Goal: Information Seeking & Learning: Learn about a topic

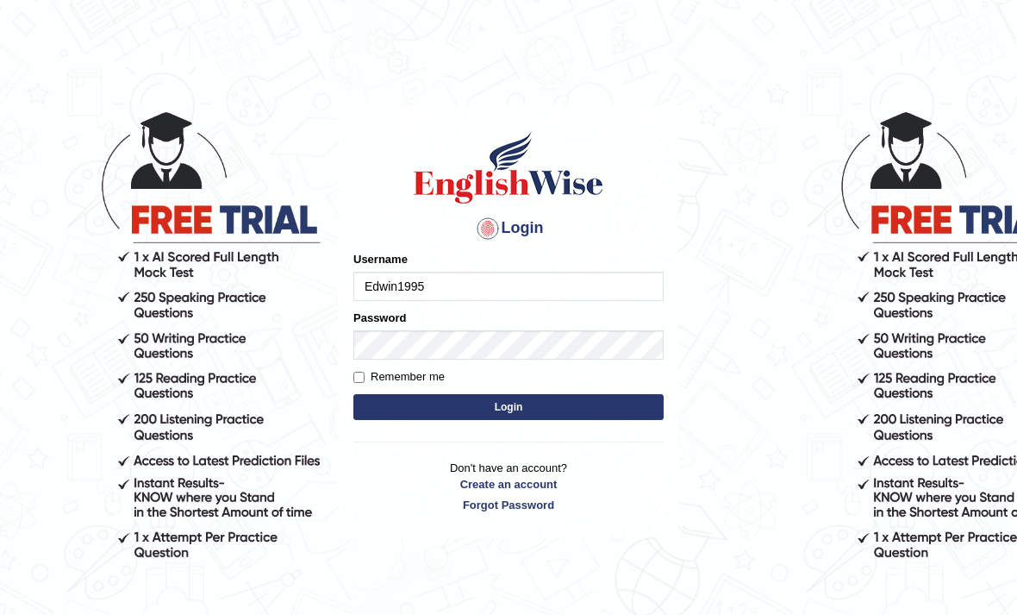
type input "Edwin1995"
click at [362, 379] on input "Remember me" at bounding box center [359, 377] width 11 height 11
checkbox input "true"
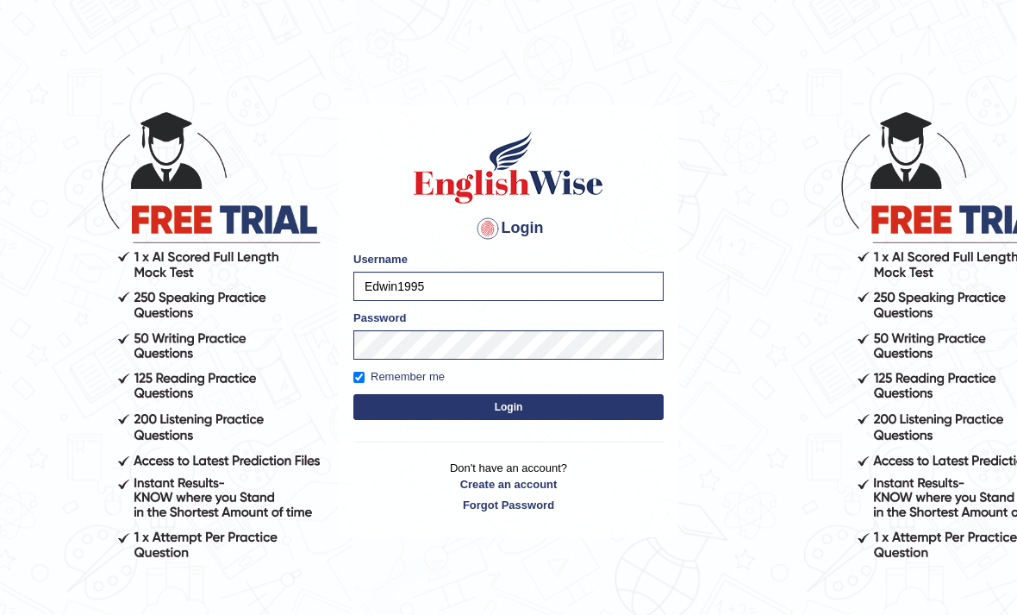
click at [450, 416] on button "Login" at bounding box center [509, 407] width 310 height 26
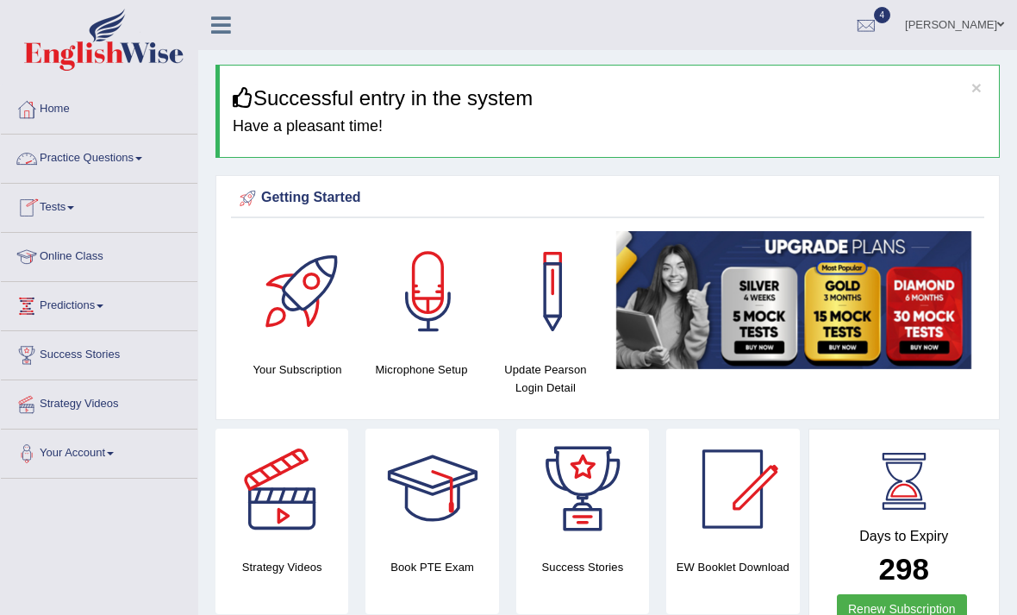
click at [140, 162] on link "Practice Questions" at bounding box center [99, 156] width 197 height 43
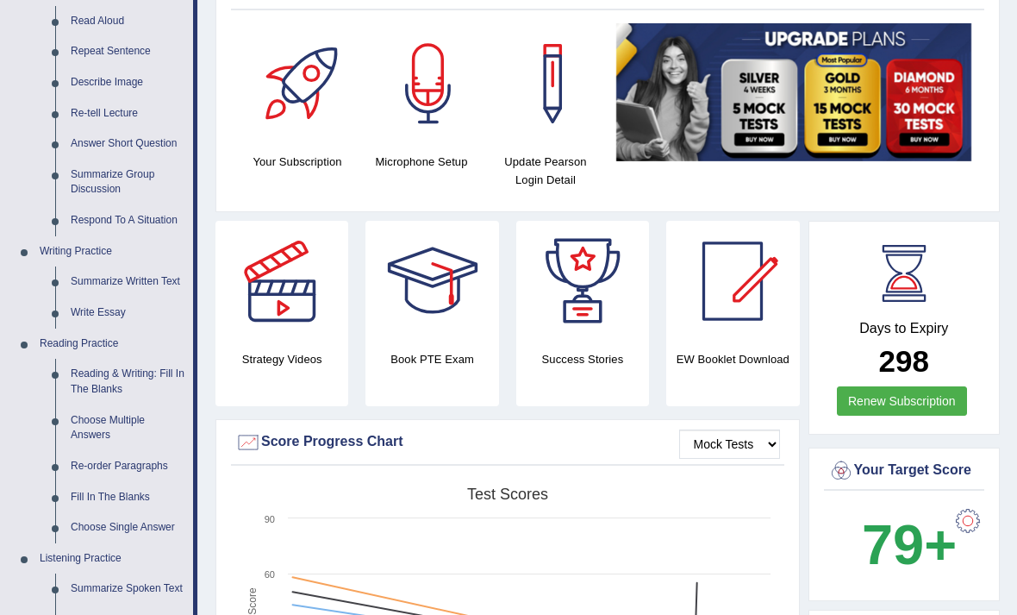
scroll to position [209, 0]
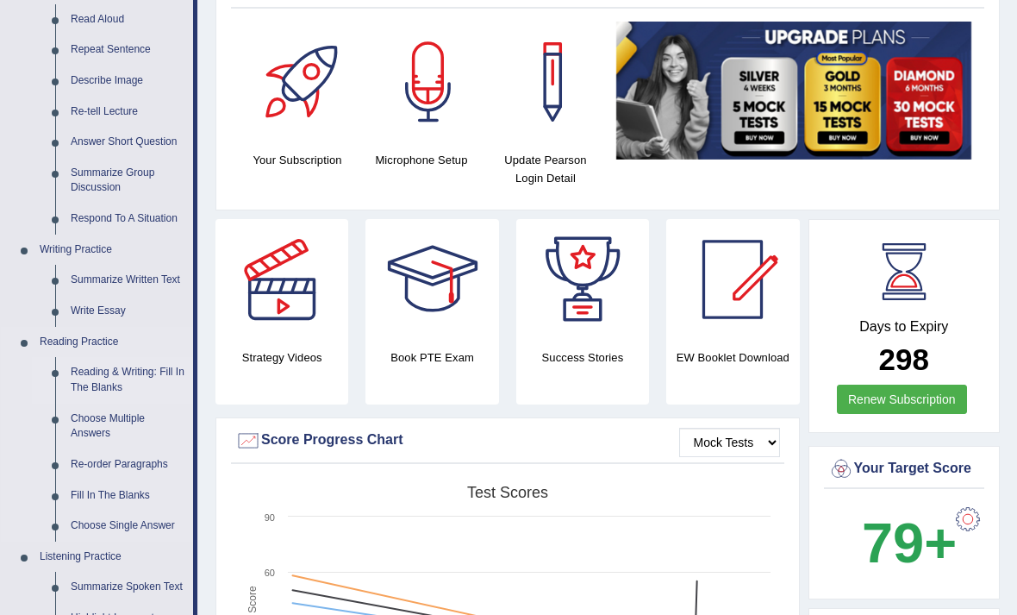
click at [110, 369] on div at bounding box center [508, 307] width 1017 height 615
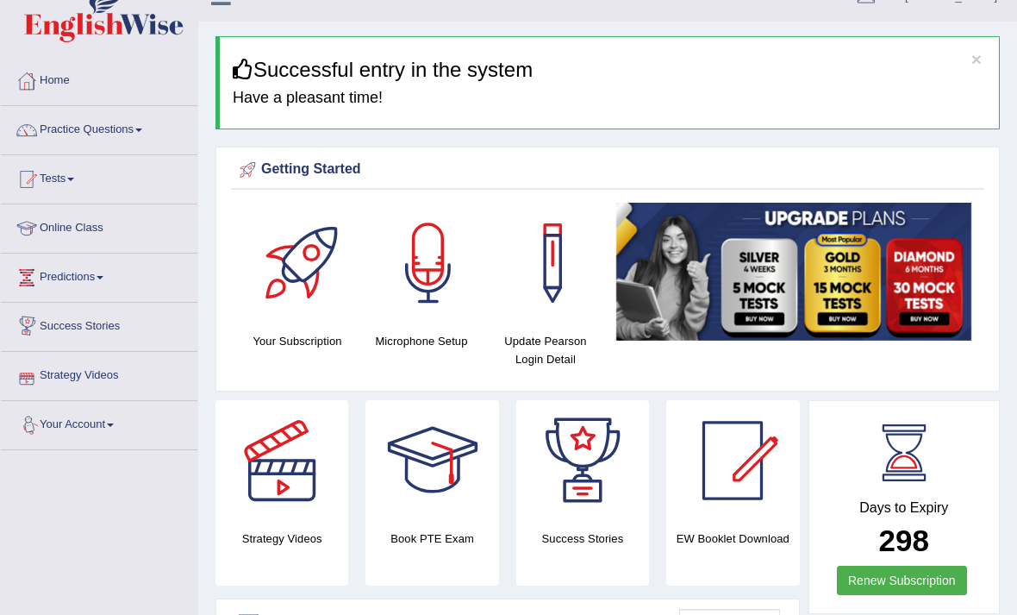
scroll to position [0, 0]
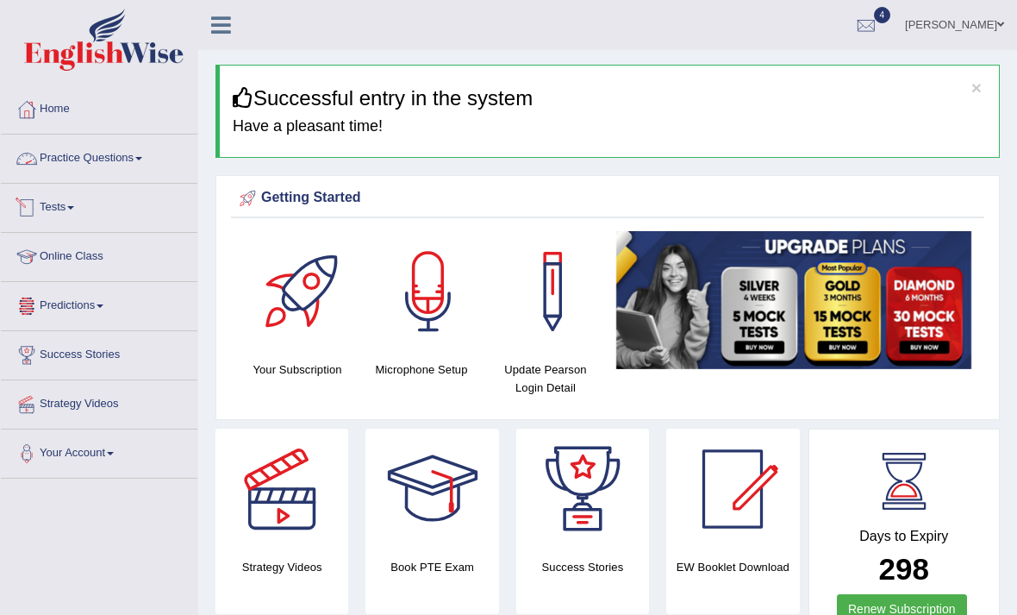
click at [122, 154] on link "Practice Questions" at bounding box center [99, 156] width 197 height 43
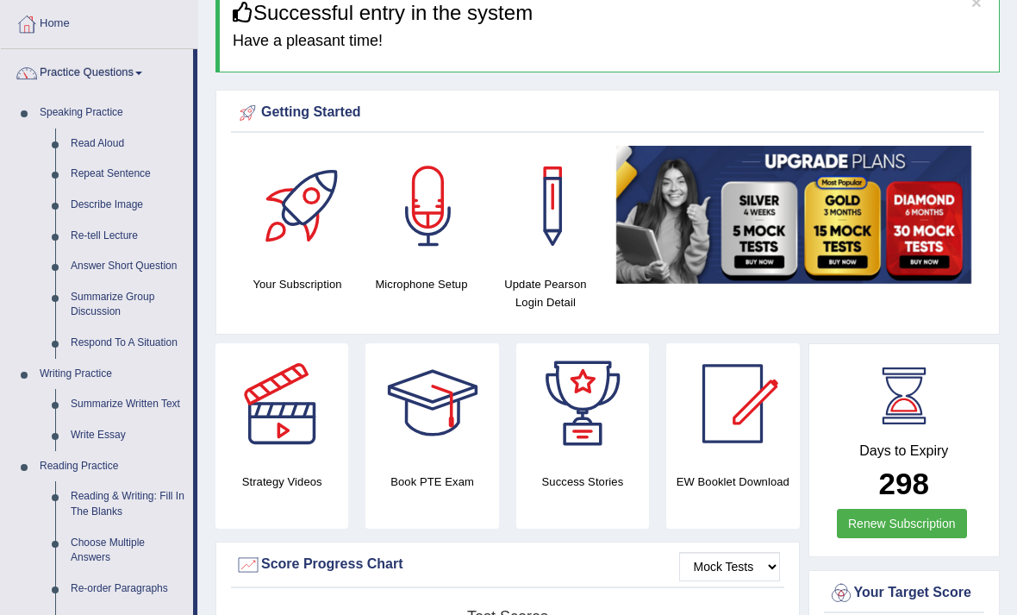
scroll to position [89, 0]
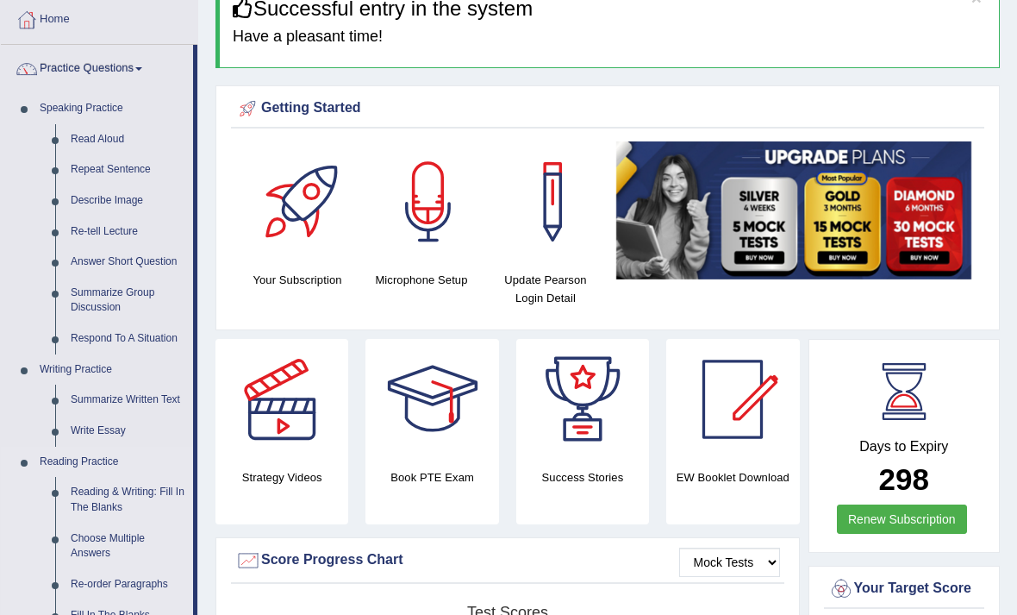
click at [83, 454] on div at bounding box center [508, 307] width 1017 height 615
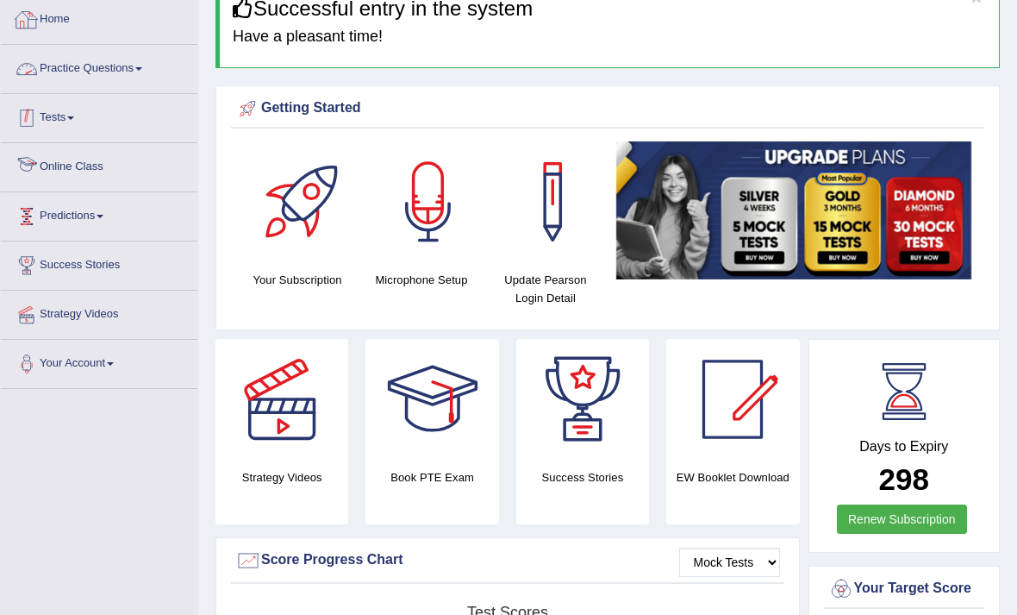
scroll to position [0, 0]
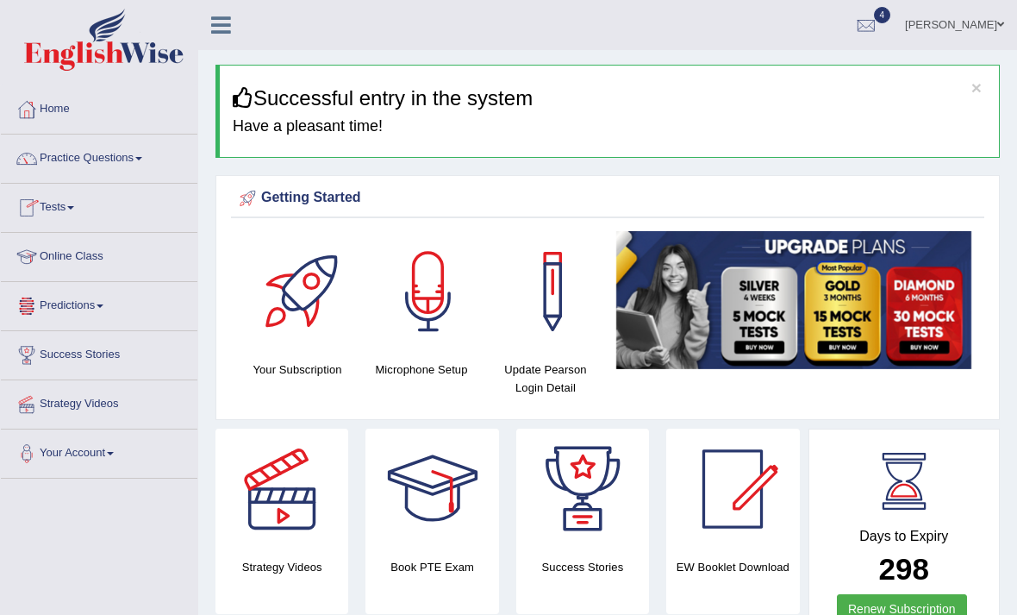
click at [136, 158] on link "Practice Questions" at bounding box center [99, 156] width 197 height 43
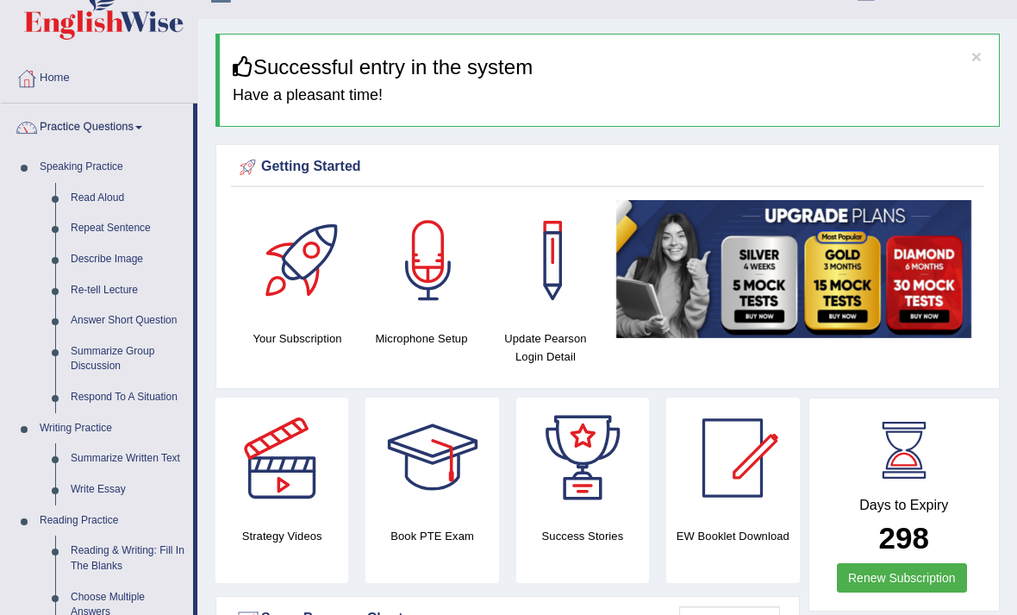
scroll to position [30, 0]
click at [103, 124] on div at bounding box center [508, 307] width 1017 height 615
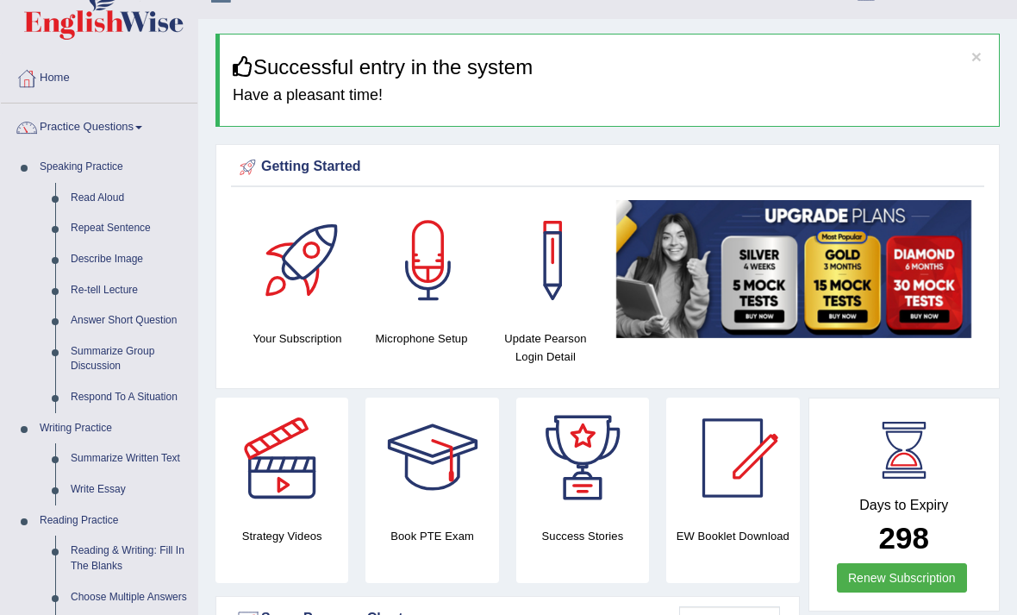
scroll to position [31, 0]
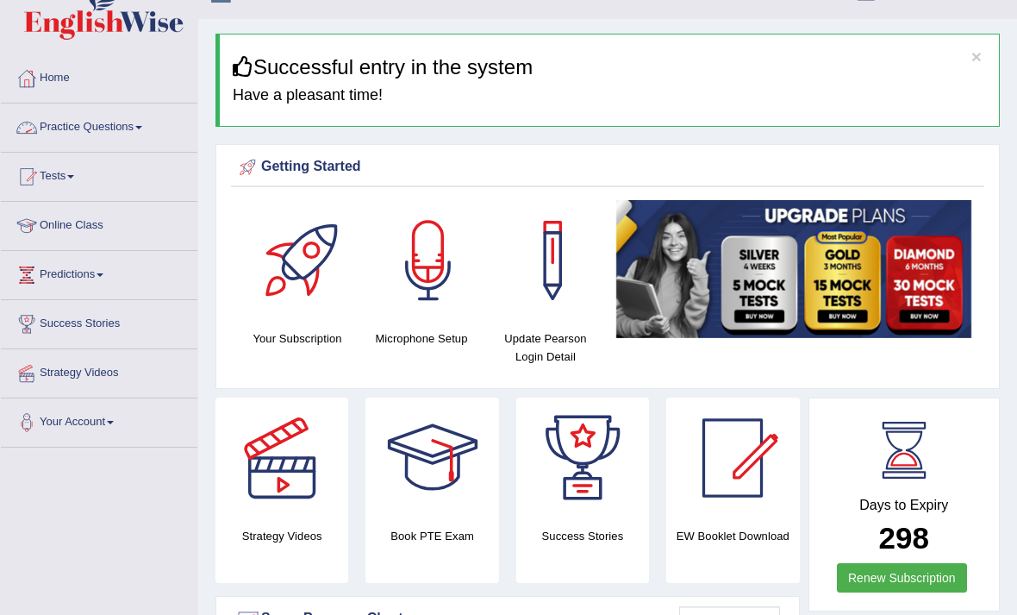
click at [108, 128] on link "Practice Questions" at bounding box center [99, 124] width 197 height 43
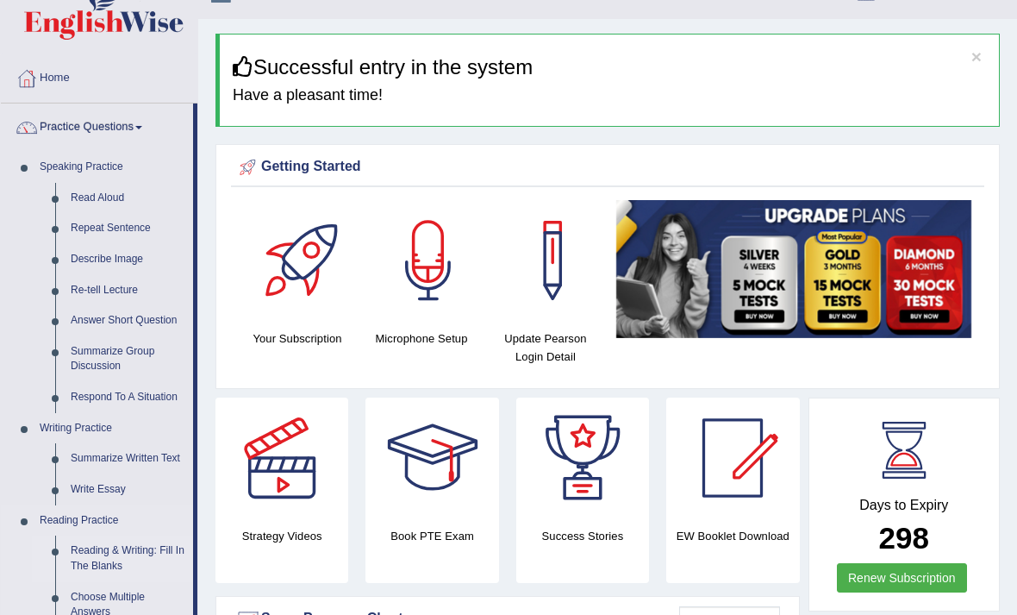
click at [107, 545] on div at bounding box center [508, 307] width 1017 height 615
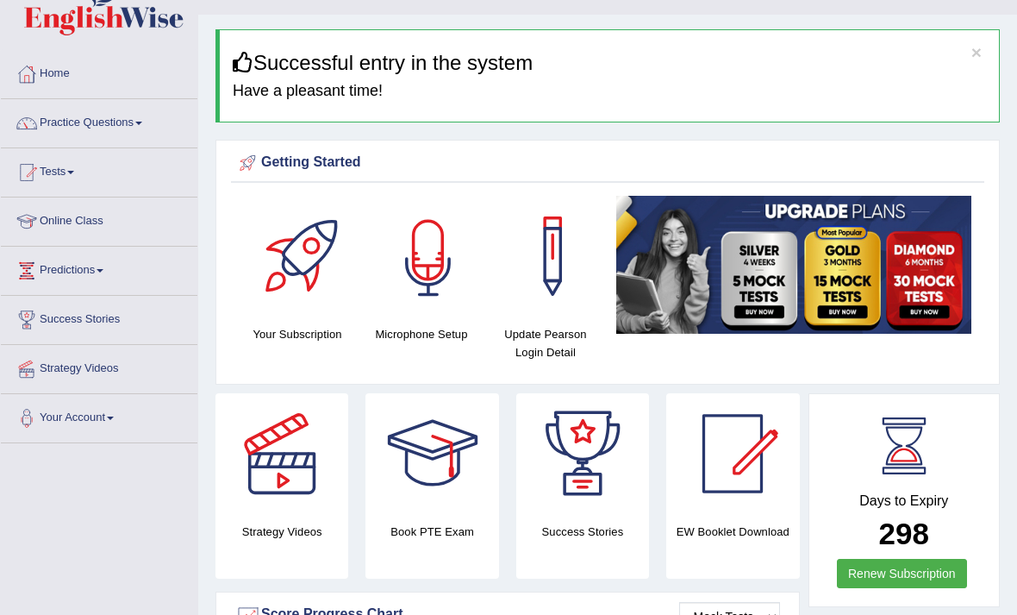
scroll to position [0, 0]
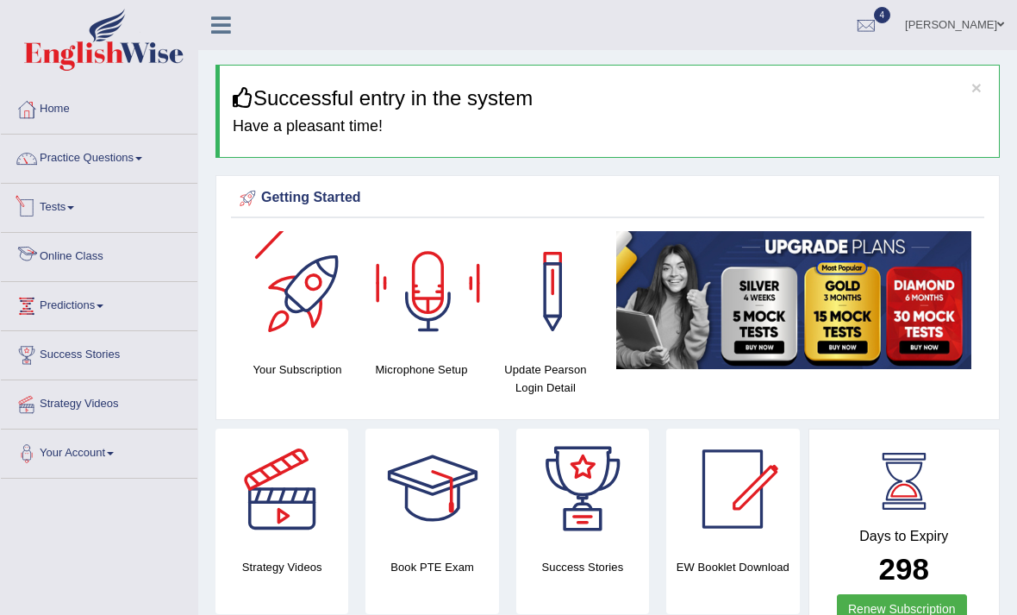
click at [72, 206] on link "Tests" at bounding box center [99, 205] width 197 height 43
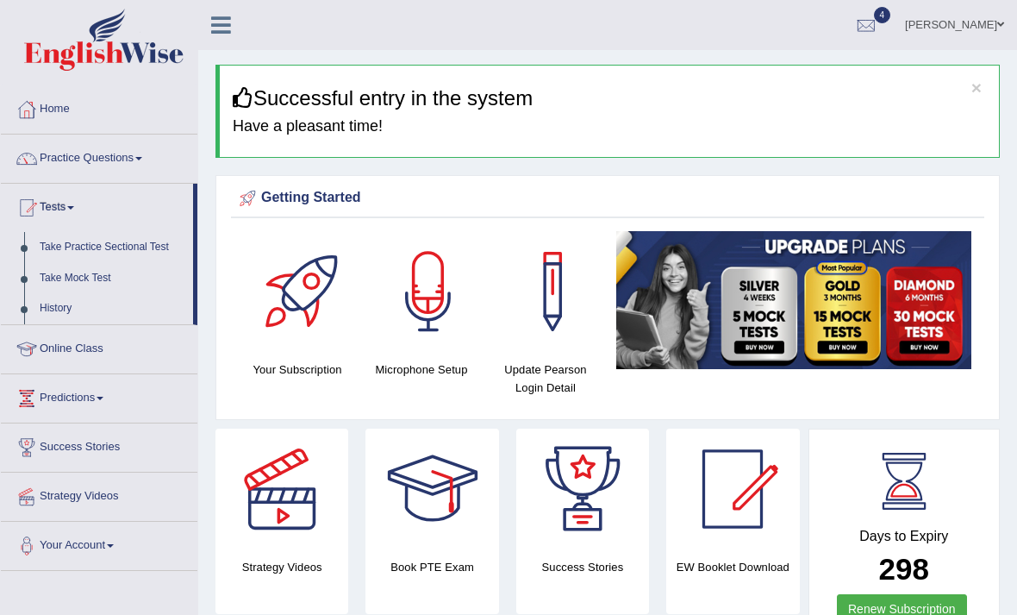
click at [130, 247] on div at bounding box center [508, 307] width 1017 height 615
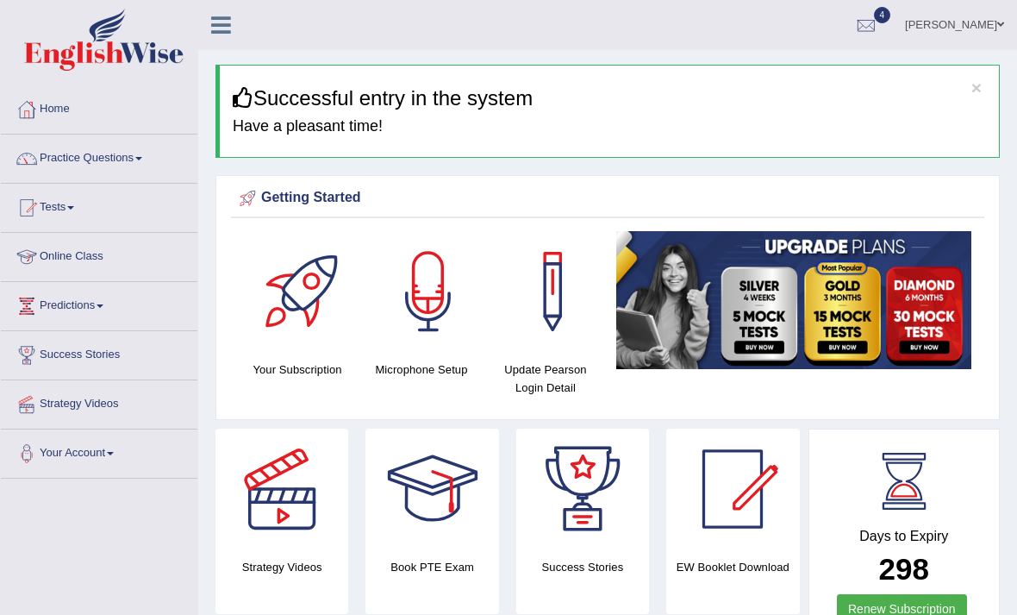
click at [111, 258] on link "Online Class" at bounding box center [99, 254] width 197 height 43
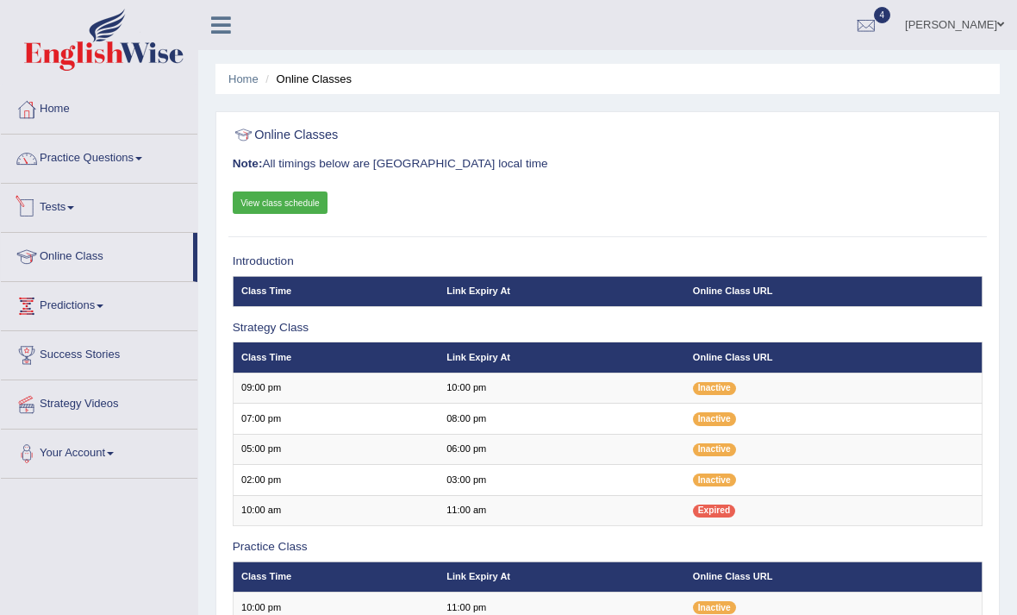
click at [73, 209] on link "Tests" at bounding box center [99, 205] width 197 height 43
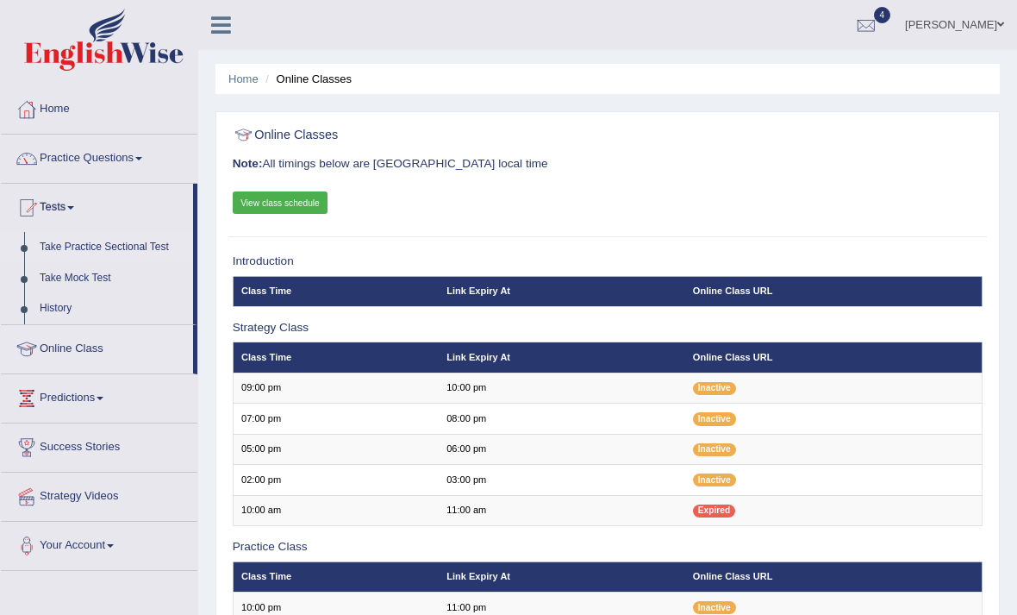
click at [22, 251] on div at bounding box center [508, 307] width 1017 height 615
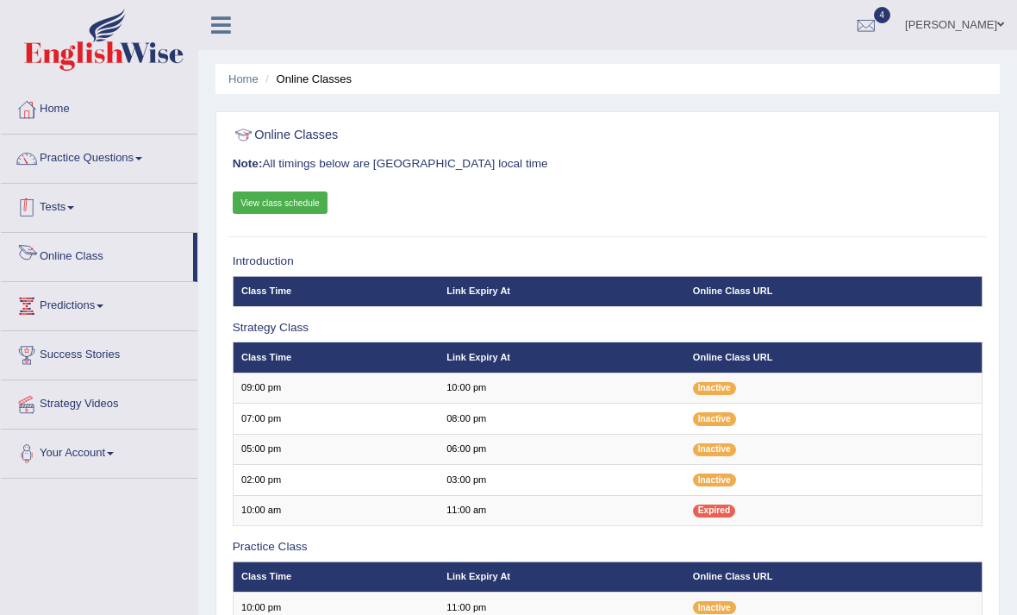
click at [83, 210] on link "Tests" at bounding box center [99, 205] width 197 height 43
click at [145, 160] on link "Practice Questions" at bounding box center [99, 156] width 197 height 43
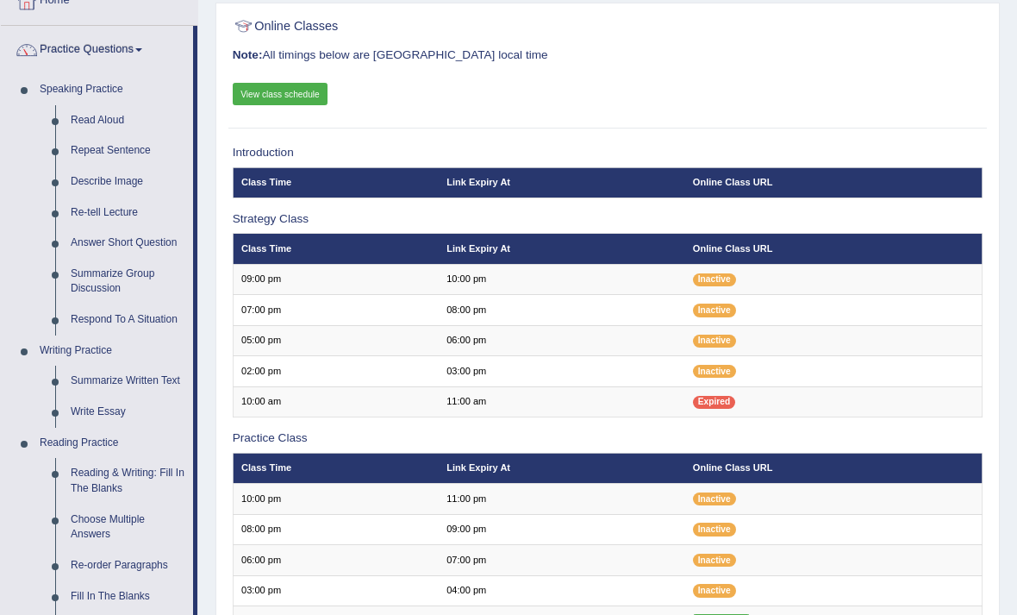
scroll to position [110, 0]
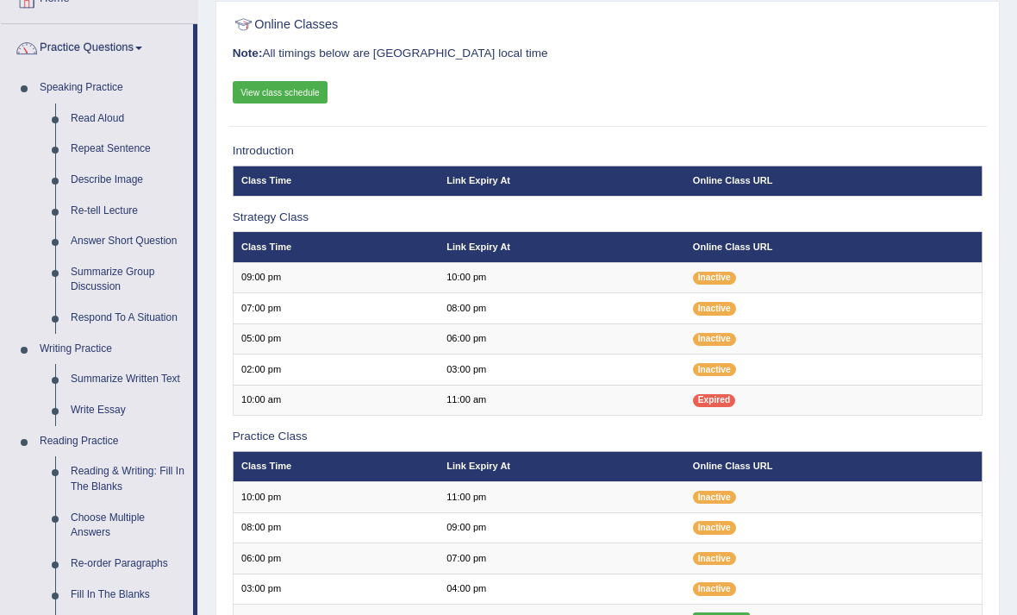
click at [124, 458] on div at bounding box center [508, 307] width 1017 height 615
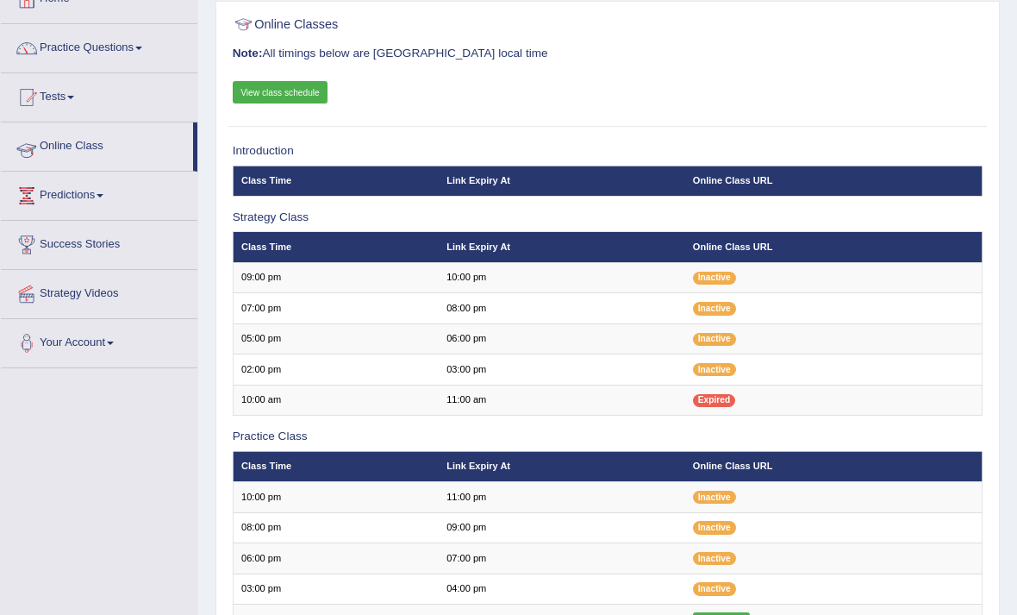
click at [121, 142] on link "Online Class" at bounding box center [97, 143] width 192 height 43
click at [91, 73] on link "Tests" at bounding box center [99, 94] width 197 height 43
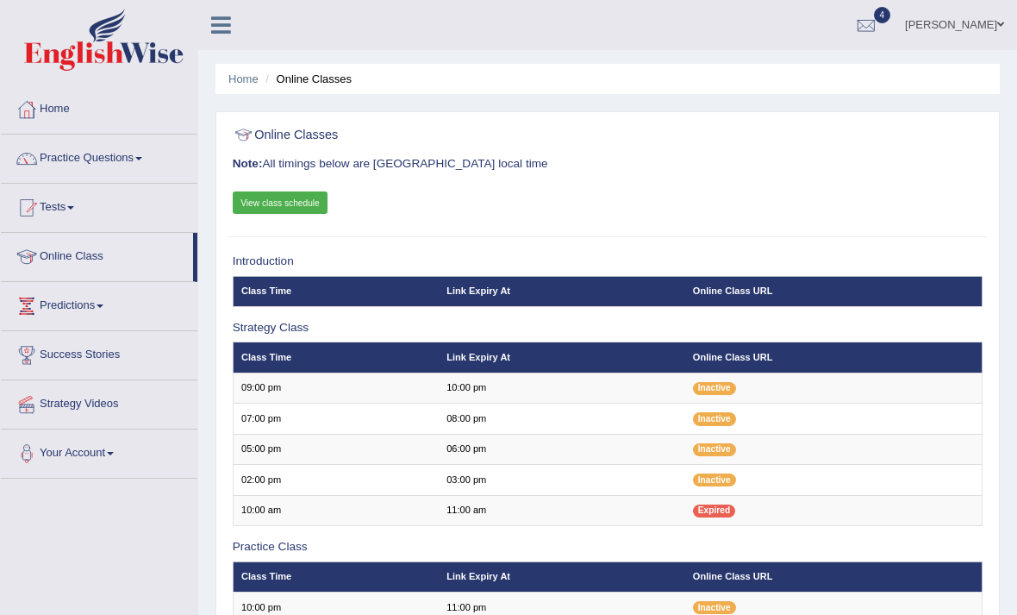
click at [106, 202] on link "Tests" at bounding box center [99, 205] width 197 height 43
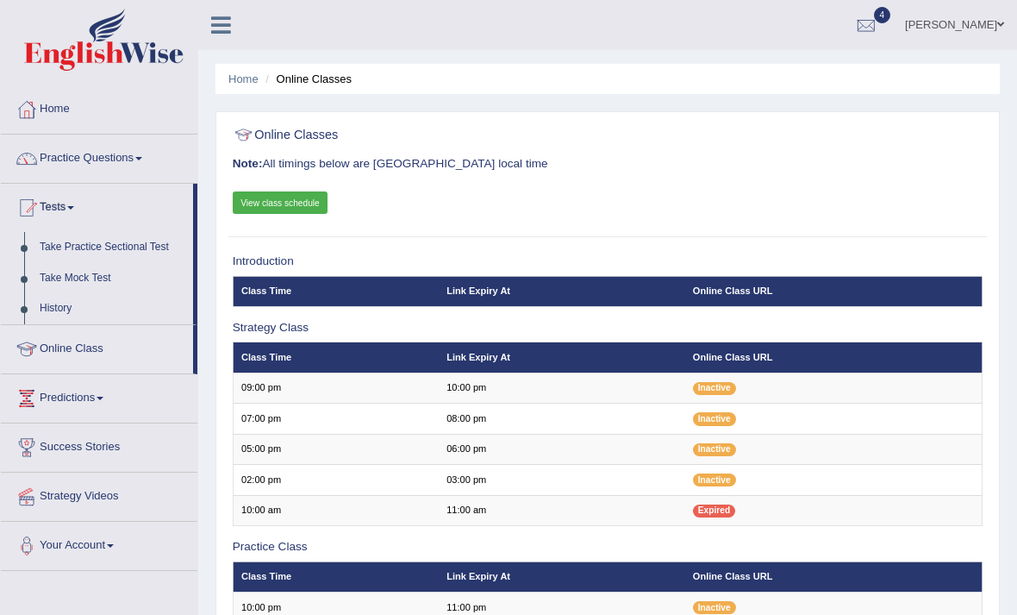
click at [162, 161] on div at bounding box center [508, 307] width 1017 height 615
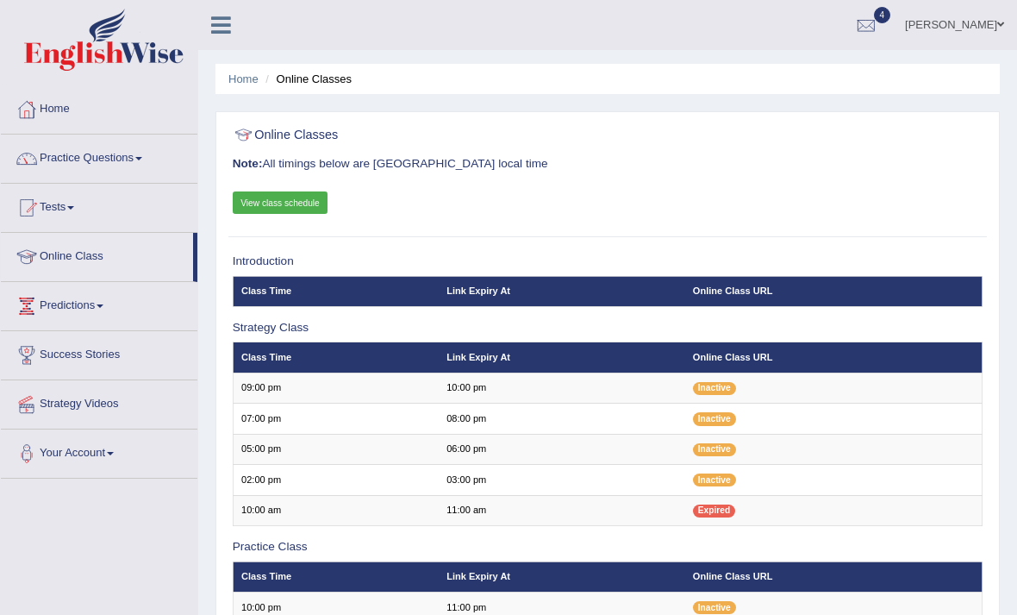
click at [139, 153] on link "Practice Questions" at bounding box center [99, 156] width 197 height 43
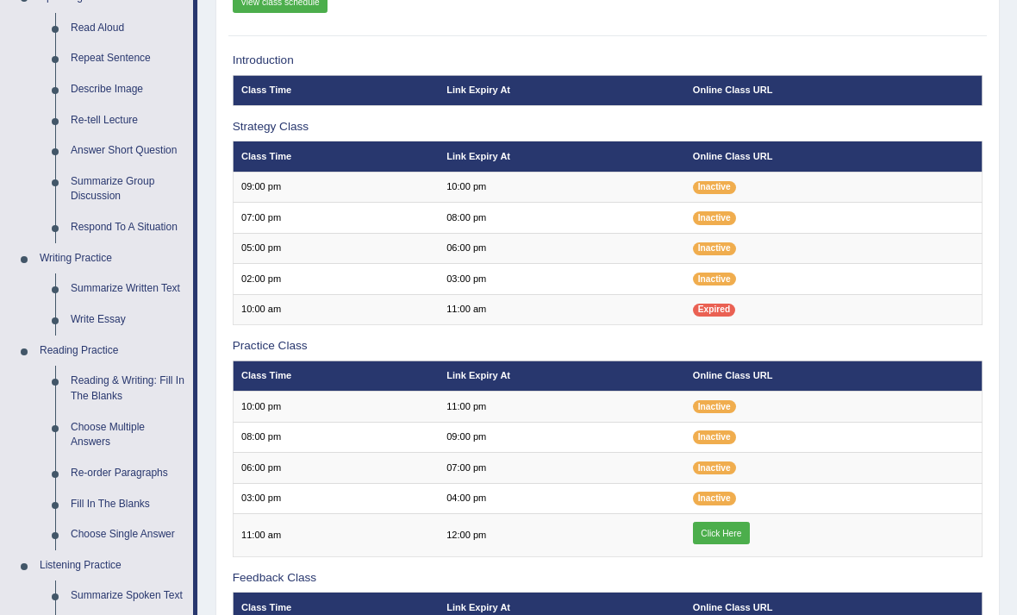
scroll to position [205, 0]
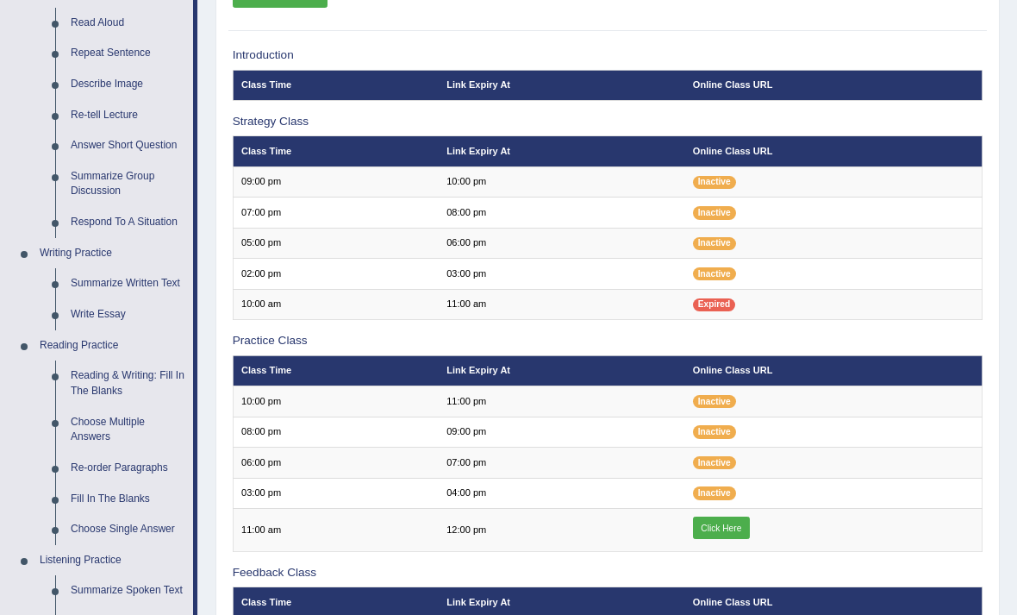
click at [111, 366] on div at bounding box center [508, 307] width 1017 height 615
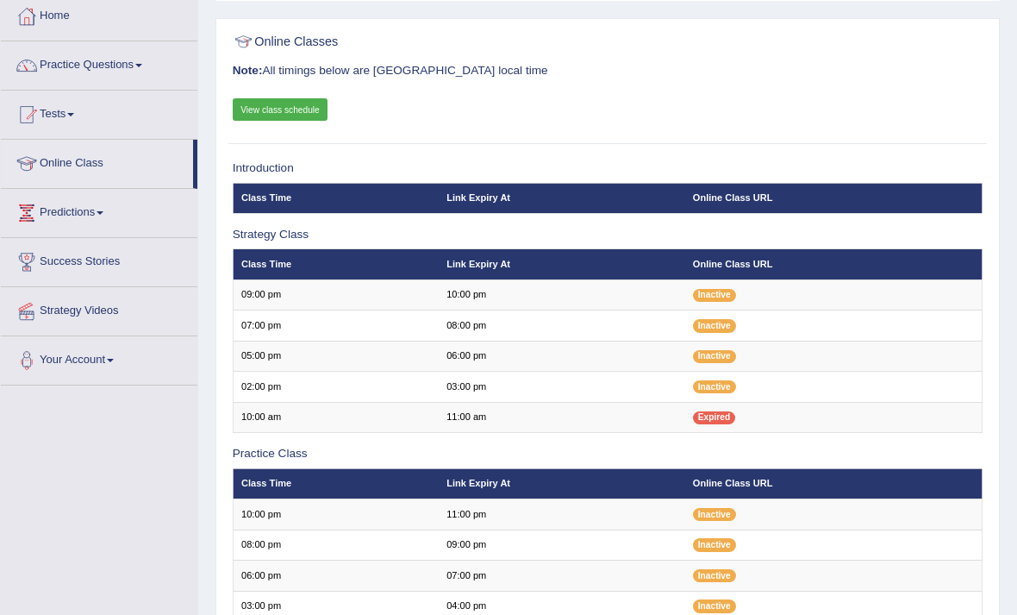
scroll to position [0, 0]
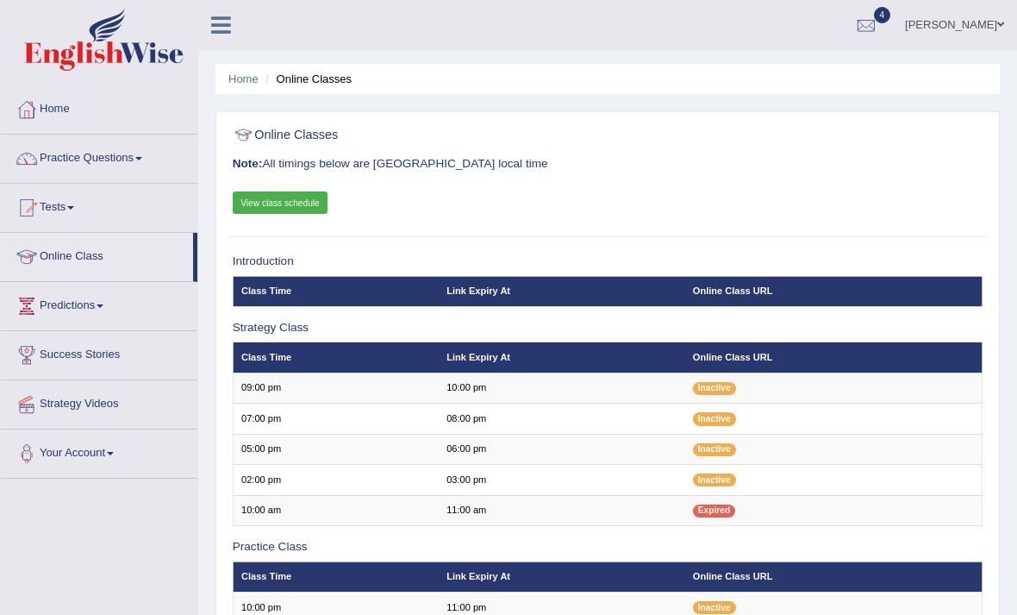
click at [216, 33] on icon at bounding box center [221, 25] width 20 height 22
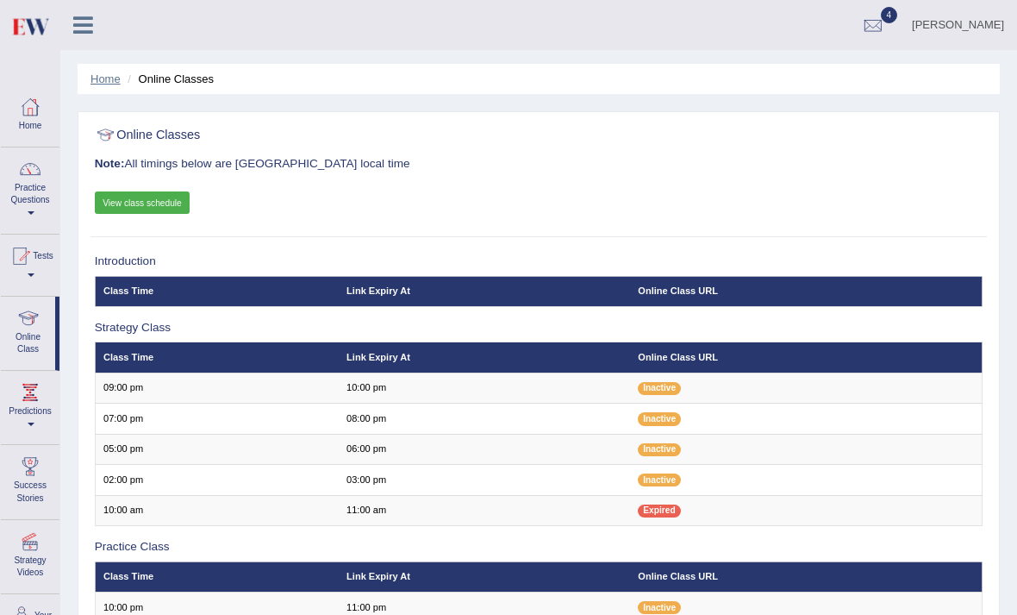
click at [104, 72] on link "Home" at bounding box center [106, 78] width 30 height 13
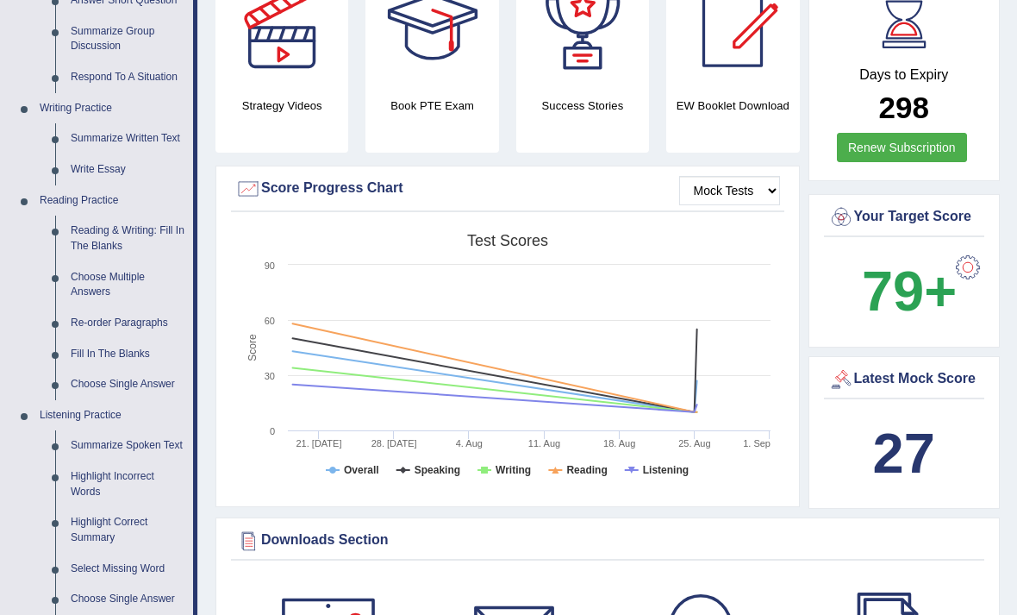
scroll to position [352, 0]
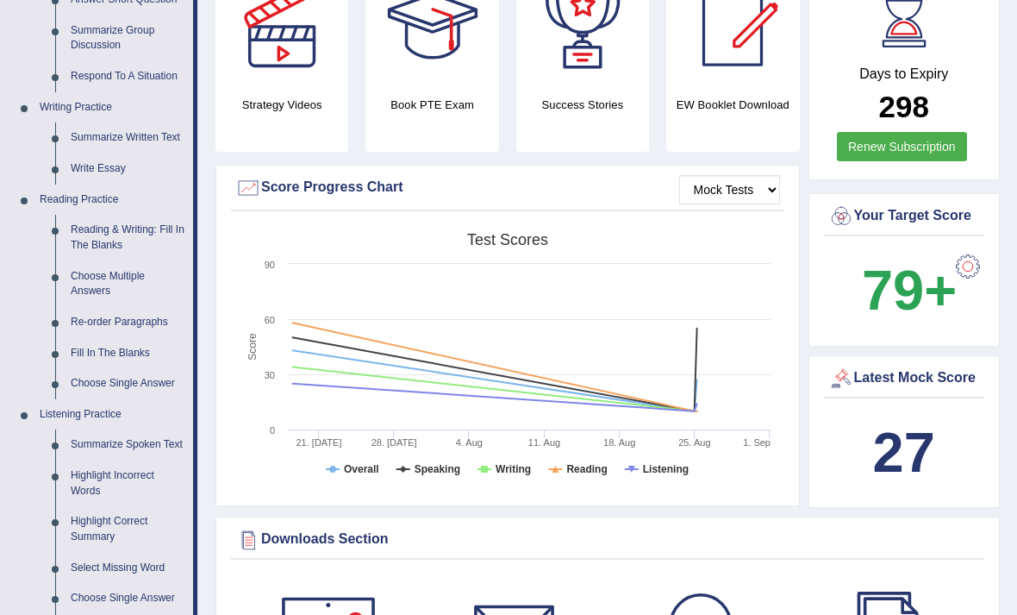
click at [112, 405] on div at bounding box center [508, 307] width 1017 height 615
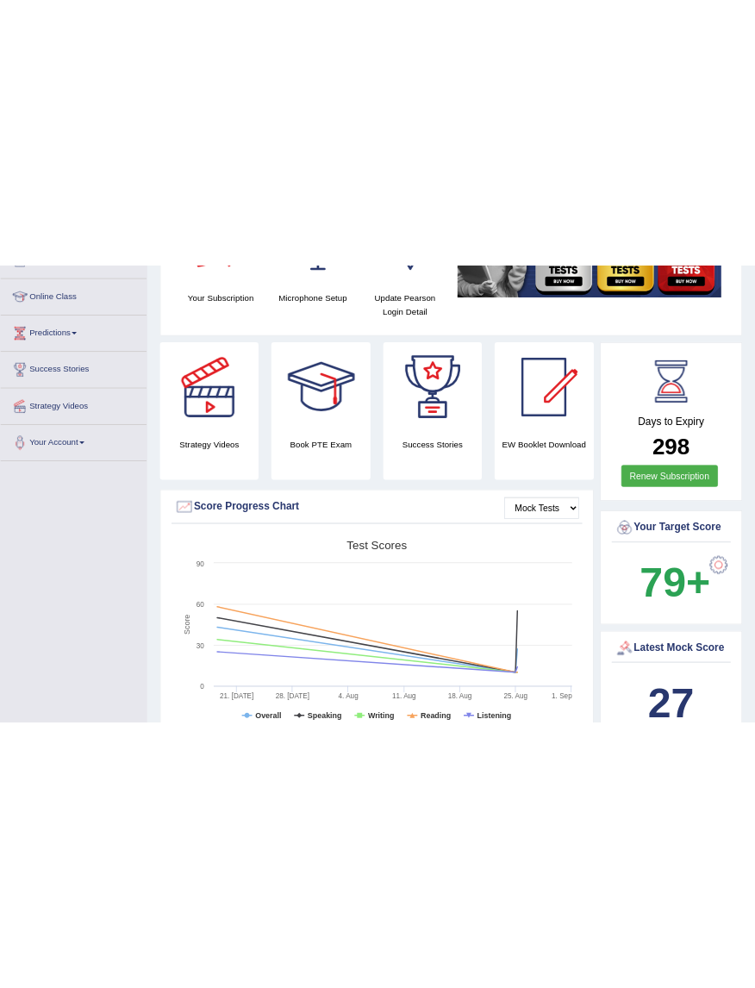
scroll to position [0, 0]
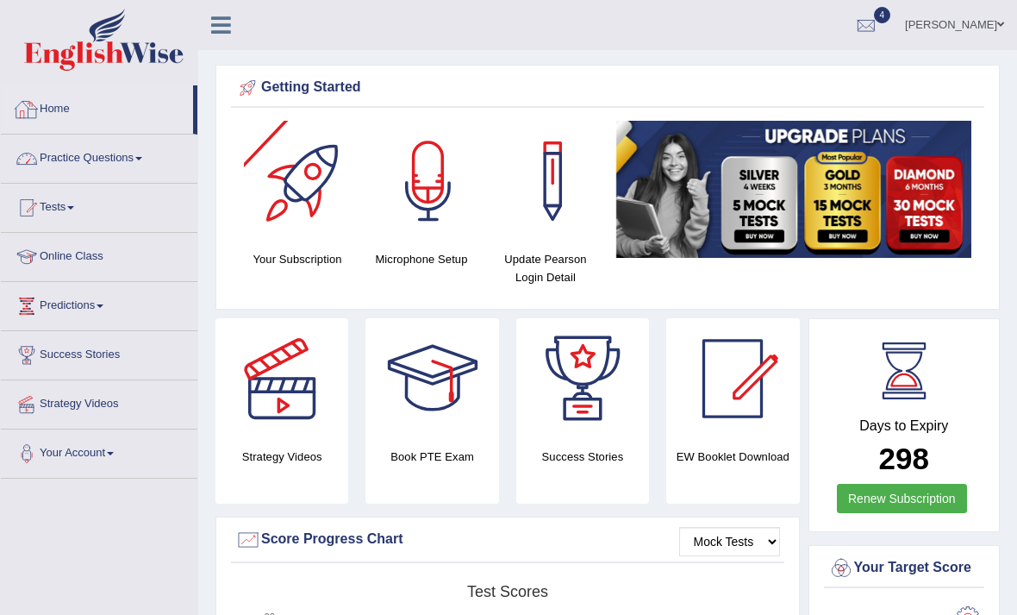
click at [144, 158] on link "Practice Questions" at bounding box center [99, 156] width 197 height 43
